Goal: Entertainment & Leisure: Browse casually

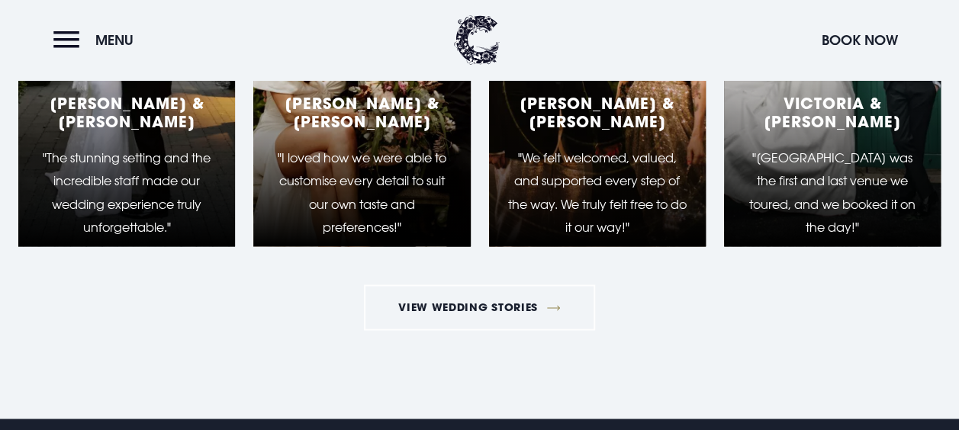
scroll to position [3764, 0]
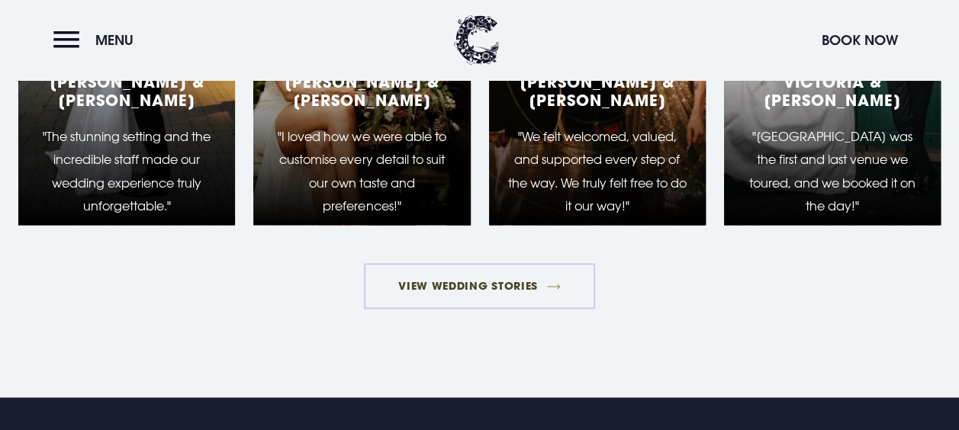
click at [494, 296] on link "View Wedding Stories" at bounding box center [480, 286] width 232 height 46
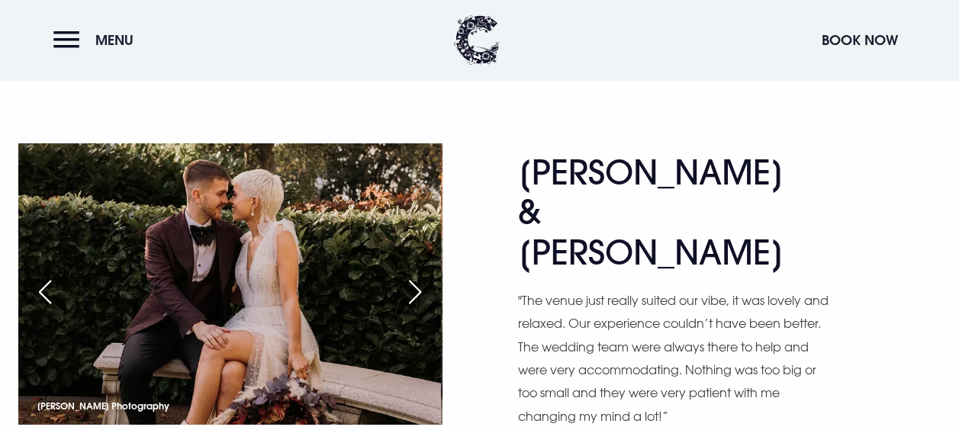
scroll to position [5466, 0]
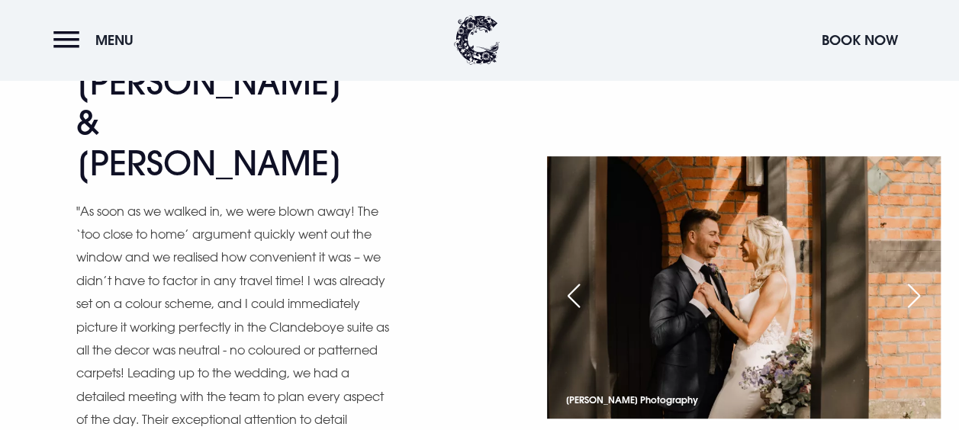
scroll to position [5931, 0]
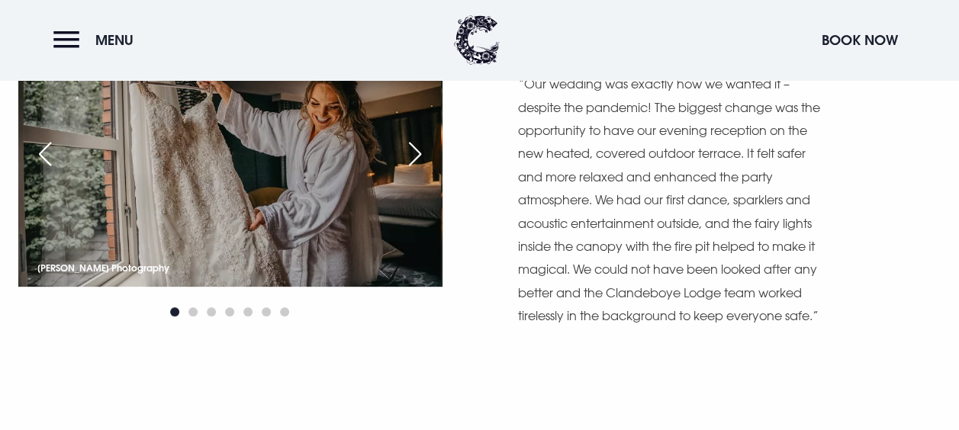
scroll to position [8780, 0]
